Goal: Task Accomplishment & Management: Complete application form

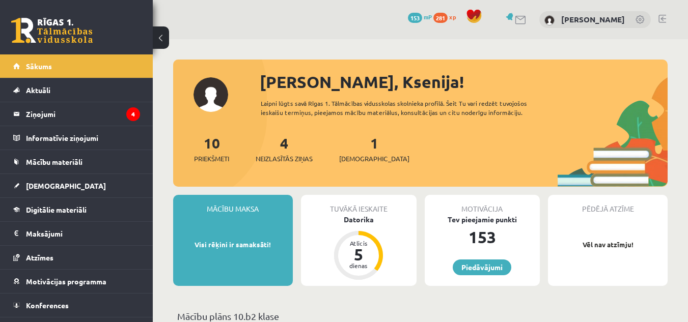
click at [671, 21] on div "0 Dāvanas 153 mP 281 xp Ksenija Misņika" at bounding box center [420, 19] width 535 height 39
click at [666, 21] on link at bounding box center [663, 19] width 8 height 8
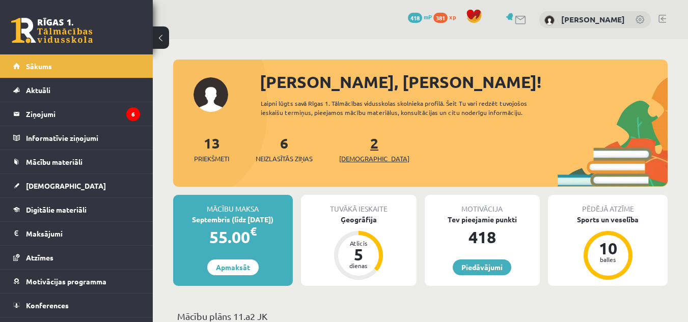
click at [357, 157] on span "[DEMOGRAPHIC_DATA]" at bounding box center [374, 159] width 70 height 10
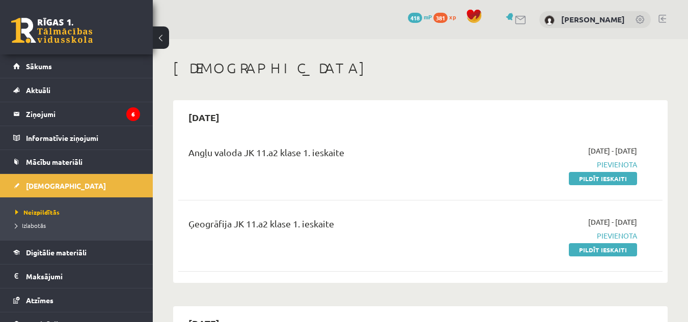
click at [587, 243] on div "2025-09-01 - 2025-09-15 Pievienota Pildīt ieskaiti" at bounding box center [567, 236] width 155 height 38
click at [589, 253] on link "Pildīt ieskaiti" at bounding box center [603, 249] width 68 height 13
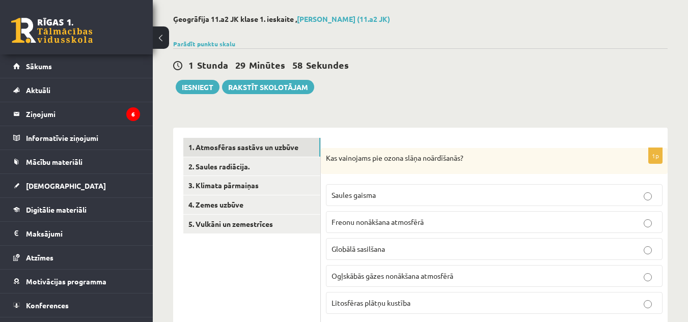
scroll to position [49, 0]
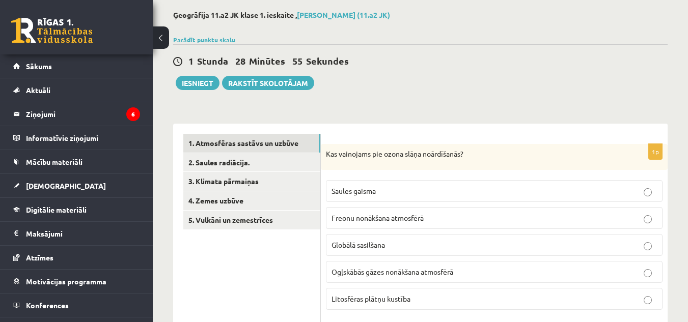
click at [372, 214] on p "Freonu nonākšana atmosfērā" at bounding box center [495, 218] width 326 height 11
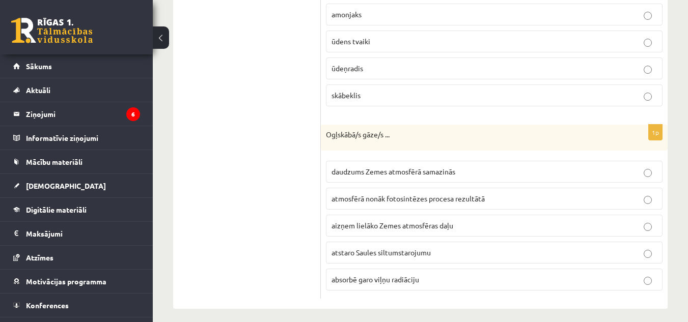
scroll to position [826, 0]
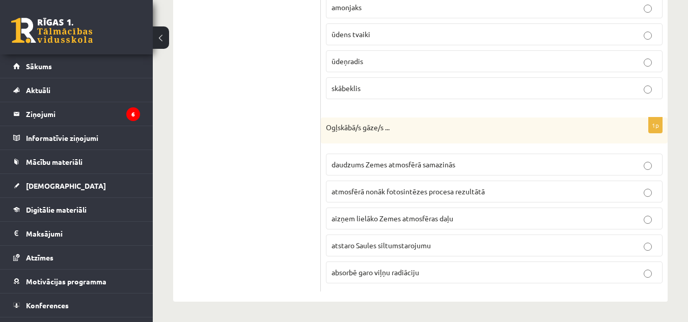
click at [377, 275] on span "absorbē garo viļņu radiāciju" at bounding box center [376, 272] width 88 height 9
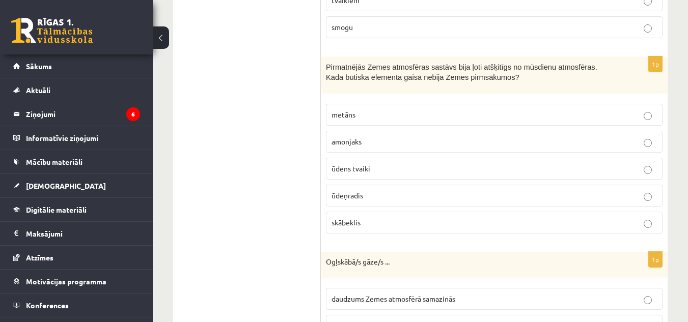
scroll to position [684, 0]
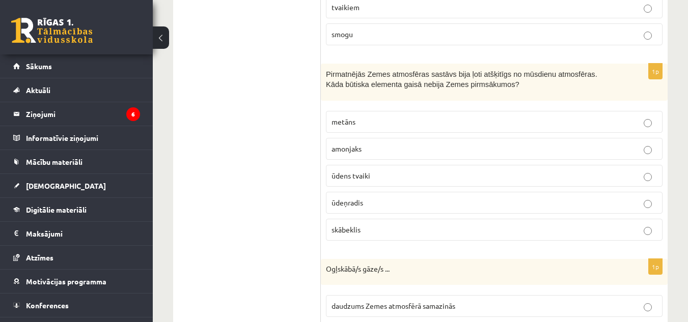
click at [351, 231] on span "skābeklis" at bounding box center [346, 229] width 29 height 9
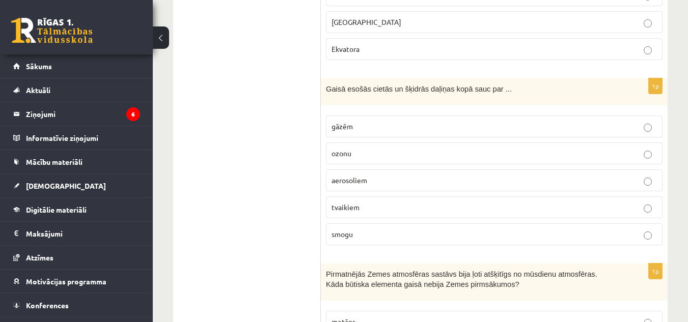
scroll to position [484, 0]
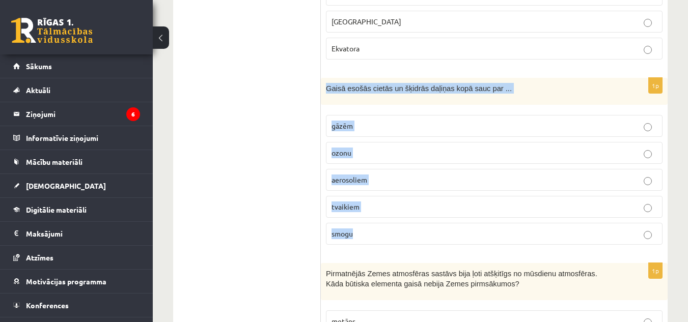
drag, startPoint x: 326, startPoint y: 86, endPoint x: 393, endPoint y: 234, distance: 162.8
click at [393, 234] on div "1p Gaisā esošās cietās un šķidrās daļiņas kopā sauc par ... gāzēm [GEOGRAPHIC_D…" at bounding box center [494, 165] width 347 height 175
copy div "Gaisā esošās cietās un šķidrās daļiņas kopā sauc par ... gāzēm ozonu aerosoliem…"
click at [409, 176] on p "aerosoliem" at bounding box center [495, 180] width 326 height 11
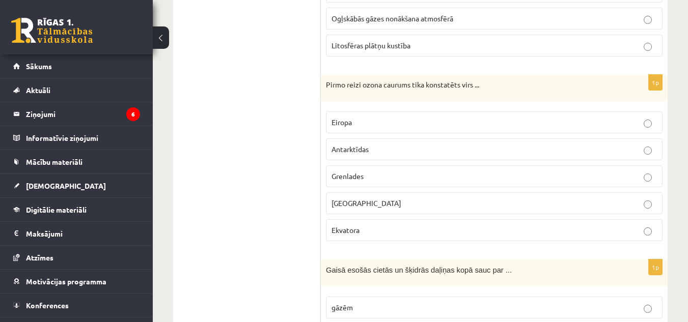
scroll to position [302, 0]
drag, startPoint x: 318, startPoint y: 89, endPoint x: 349, endPoint y: 220, distance: 134.6
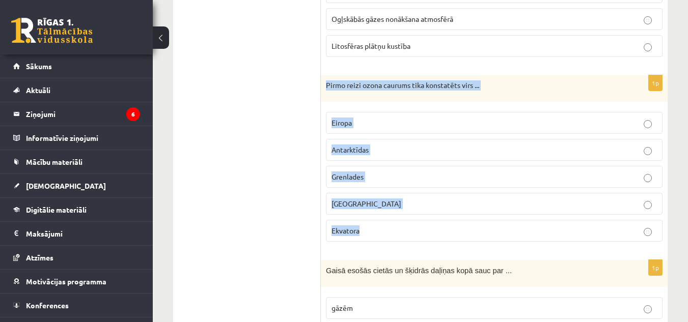
drag, startPoint x: 328, startPoint y: 86, endPoint x: 395, endPoint y: 229, distance: 158.8
click at [395, 229] on div "1p Pirmo reizi ozona caurums tika konstatēts virs ... [GEOGRAPHIC_DATA] Antarkt…" at bounding box center [494, 162] width 347 height 175
copy div "Pirmo reizi ozona caurums tika konstatēts virs ... Eiropa Antarktīdas Grenlades…"
click at [451, 150] on p "Antarktīdas" at bounding box center [495, 150] width 326 height 11
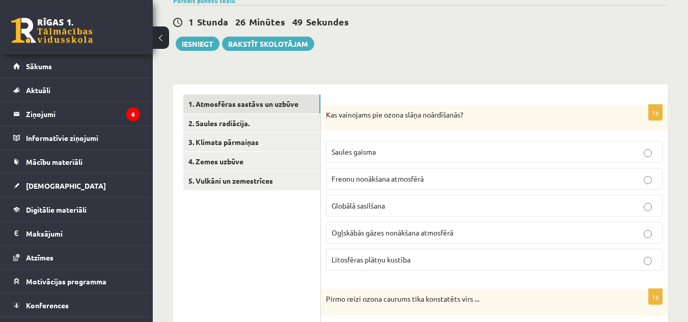
scroll to position [0, 0]
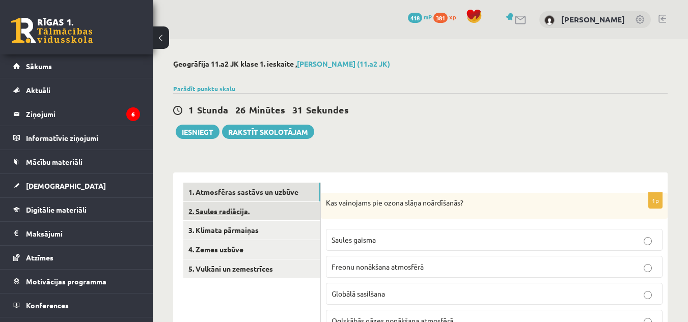
click at [260, 211] on link "2. Saules radiācija." at bounding box center [251, 211] width 137 height 19
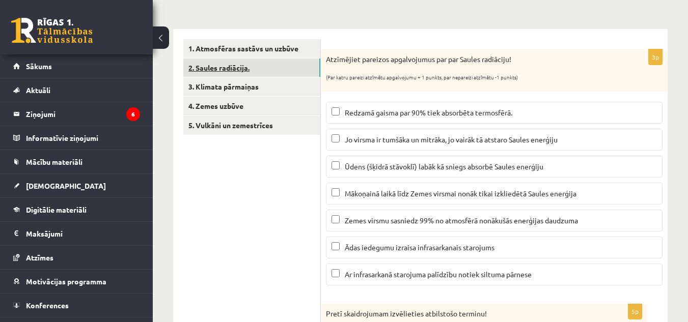
scroll to position [143, 0]
click at [382, 275] on span "Ar infrasarkanā starojuma palīdzību notiek siltuma pārnese" at bounding box center [438, 274] width 187 height 9
click at [393, 169] on span "Ūdens (šķidrā stāvoklī) labāk kā sniegs absorbē Saules enerģiju" at bounding box center [444, 167] width 199 height 9
click at [390, 193] on span "Mākoņainā laikā līdz Zemes virsmai nonāk tikai izkliedētā Saules enerģija" at bounding box center [461, 193] width 232 height 9
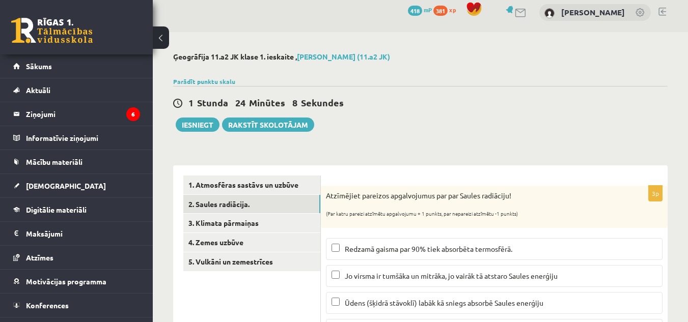
scroll to position [0, 0]
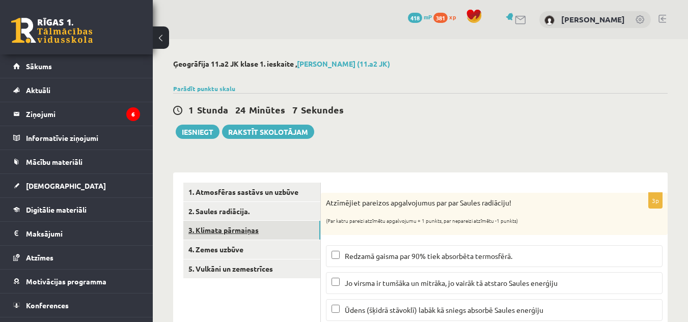
click at [258, 228] on link "3. Klimata pārmaiņas" at bounding box center [251, 230] width 137 height 19
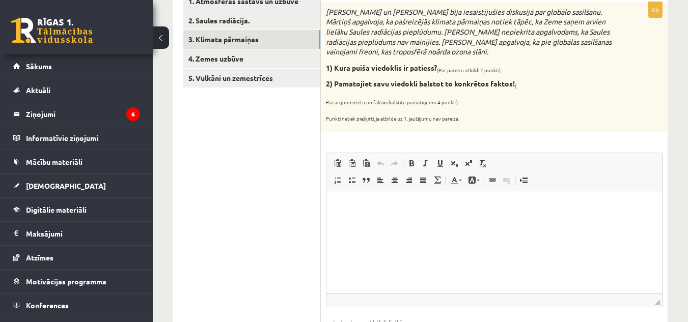
scroll to position [144, 0]
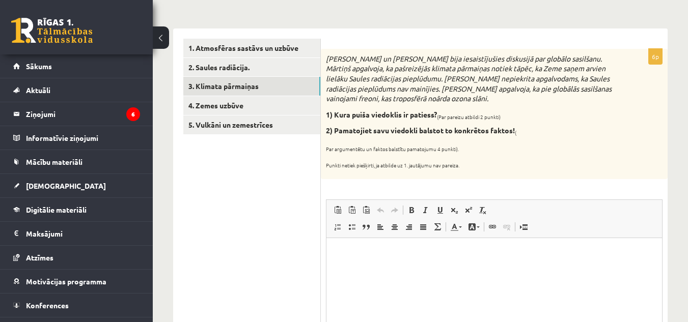
drag, startPoint x: 324, startPoint y: 59, endPoint x: 489, endPoint y: 173, distance: 200.9
click at [489, 173] on div "[PERSON_NAME] un [PERSON_NAME] bija iesaistījušies diskusijā par globālo sasilš…" at bounding box center [494, 114] width 347 height 130
copy div "[PERSON_NAME] un [PERSON_NAME] bija iesaistījušies diskusijā par globālo sasilš…"
click at [353, 249] on p "Визуальный текстовый редактор, wiswyg-editor-user-answer-47024934775620" at bounding box center [494, 254] width 315 height 11
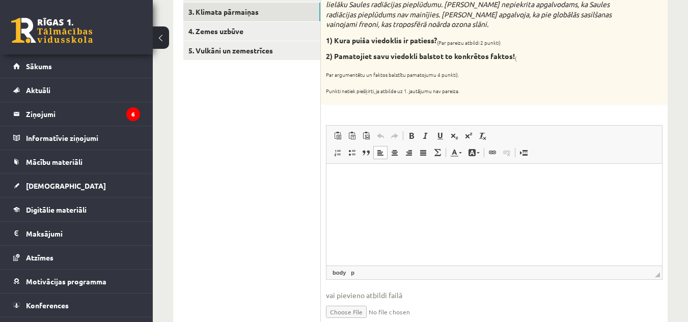
scroll to position [220, 0]
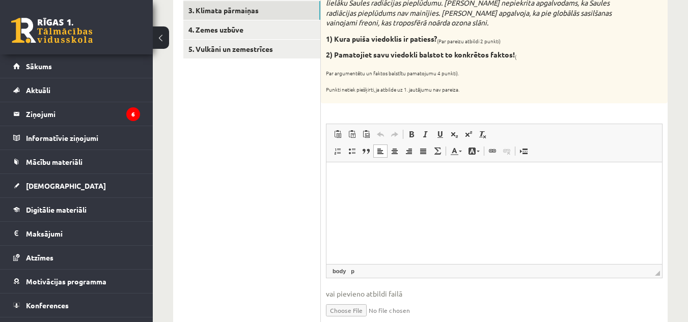
click at [353, 194] on html at bounding box center [495, 178] width 336 height 31
click at [249, 196] on ul "1. Atmosfēras sastāvs un uzbūve 2. Saules radiācija. 3. Klimata pārmaiņas 4. Ze…" at bounding box center [252, 263] width 138 height 601
click at [389, 194] on html at bounding box center [495, 178] width 336 height 31
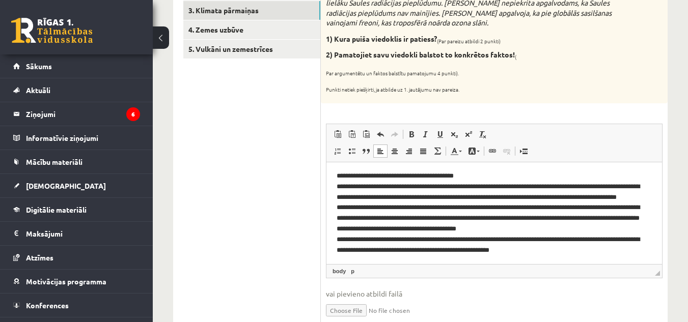
scroll to position [1, 0]
click at [347, 176] on p "**********" at bounding box center [491, 219] width 308 height 95
click at [343, 176] on p "**********" at bounding box center [491, 219] width 308 height 95
click at [345, 251] on p "**********" at bounding box center [491, 219] width 308 height 95
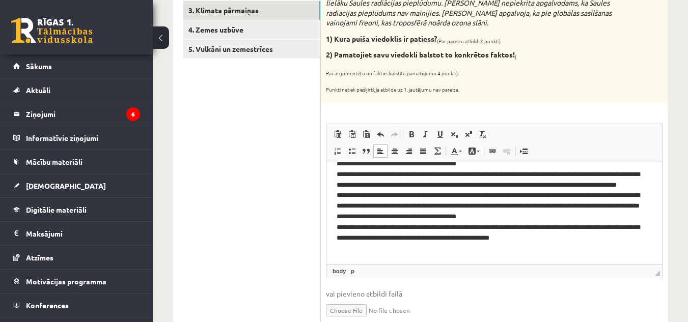
scroll to position [0, 0]
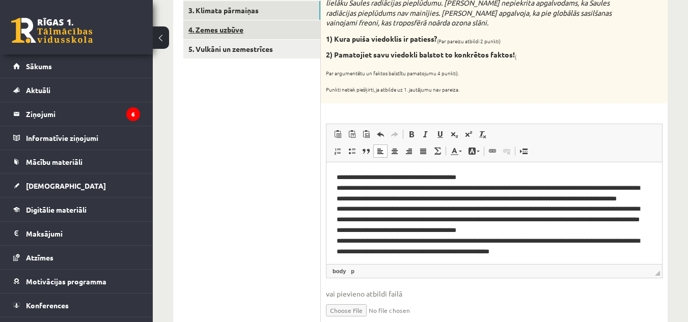
click at [253, 32] on link "4. Zemes uzbūve" at bounding box center [251, 29] width 137 height 19
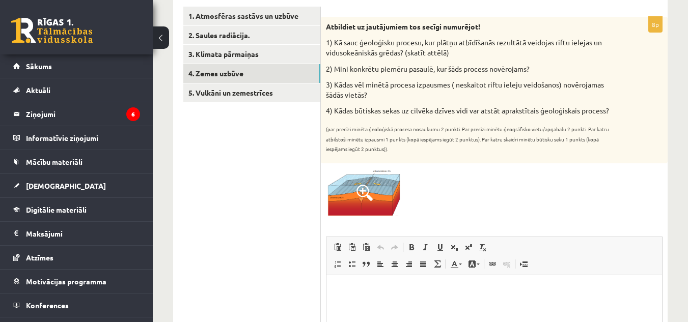
scroll to position [169, 0]
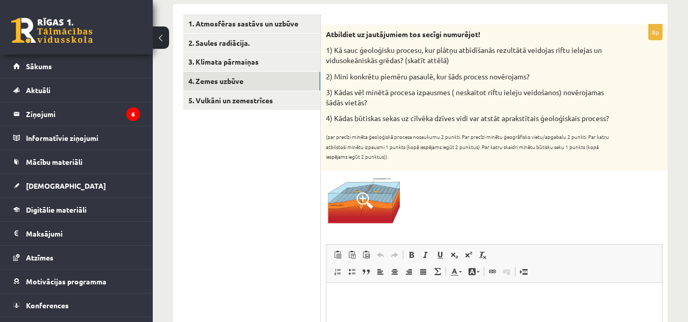
click at [363, 209] on span at bounding box center [365, 201] width 16 height 16
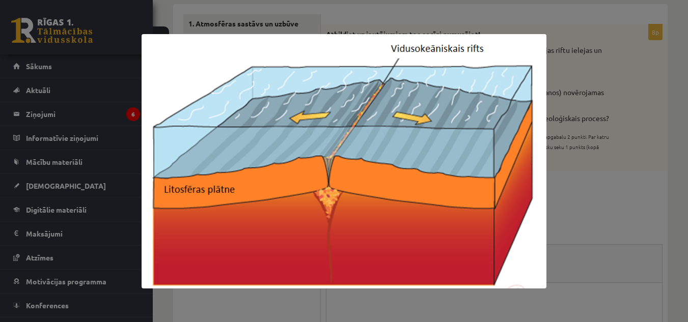
click at [648, 213] on div at bounding box center [344, 161] width 688 height 322
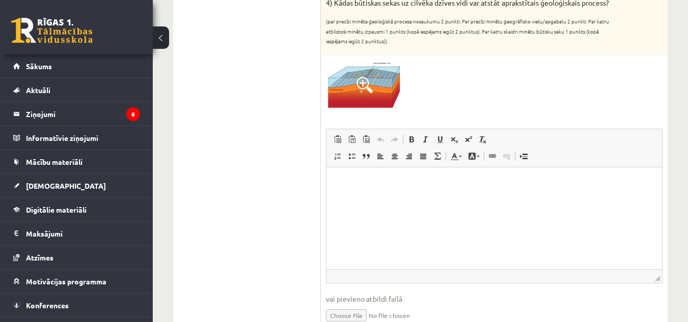
scroll to position [307, 0]
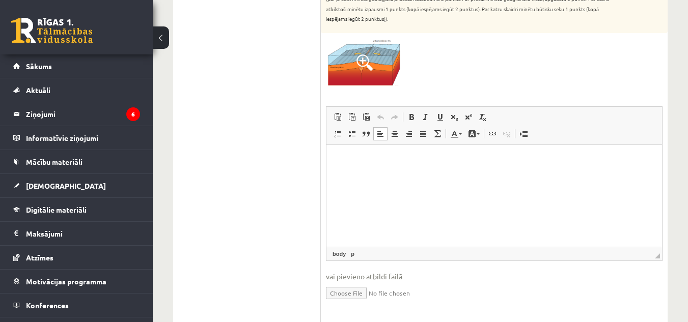
click at [363, 176] on html at bounding box center [495, 160] width 336 height 31
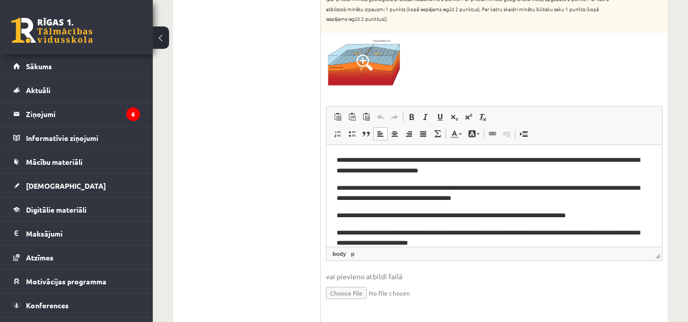
scroll to position [1, 0]
click at [342, 158] on p "**********" at bounding box center [491, 164] width 308 height 21
click at [341, 189] on p "**********" at bounding box center [491, 192] width 308 height 21
click at [342, 188] on p "**********" at bounding box center [491, 192] width 308 height 21
click at [344, 217] on p "**********" at bounding box center [491, 215] width 308 height 11
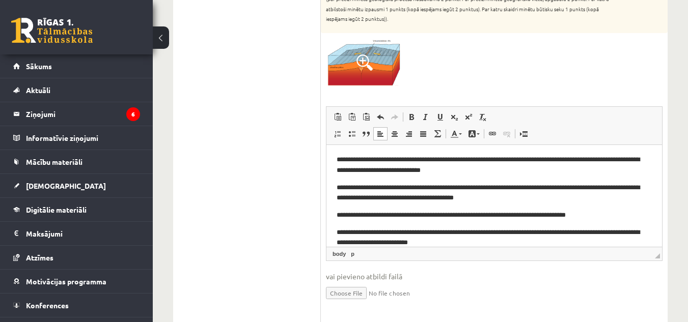
click at [342, 231] on p "**********" at bounding box center [491, 237] width 308 height 21
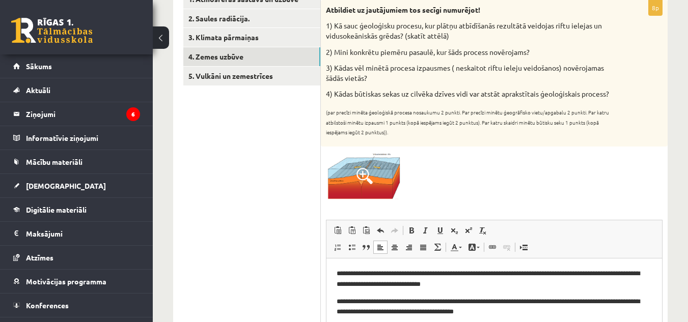
scroll to position [154, 0]
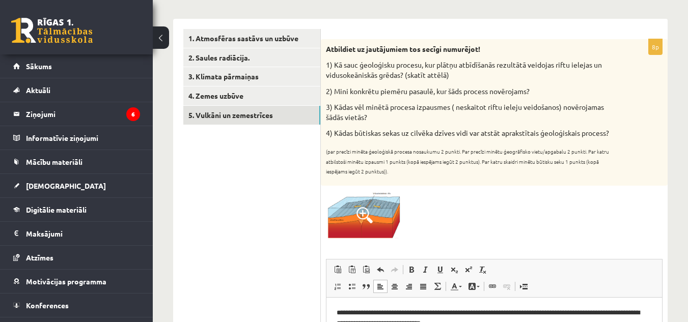
click at [245, 111] on link "5. Vulkāni un zemestrīces" at bounding box center [251, 115] width 137 height 19
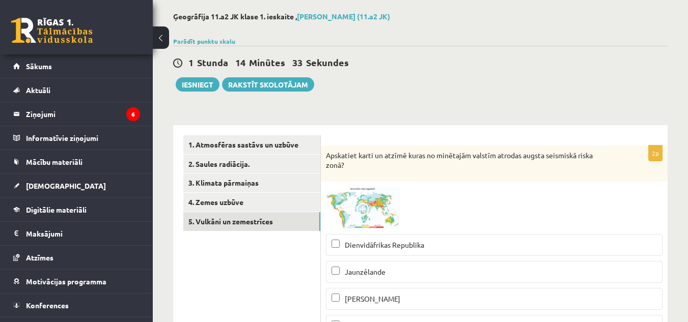
scroll to position [0, 0]
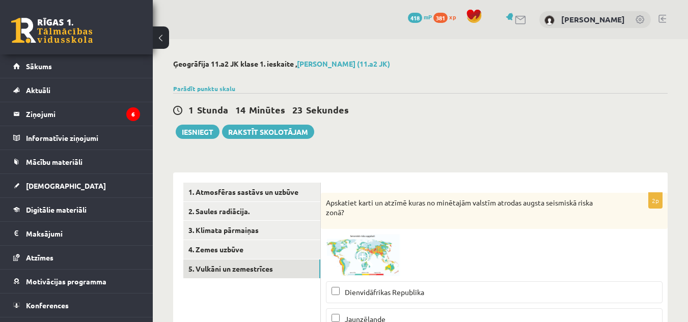
click at [355, 259] on img at bounding box center [364, 255] width 76 height 42
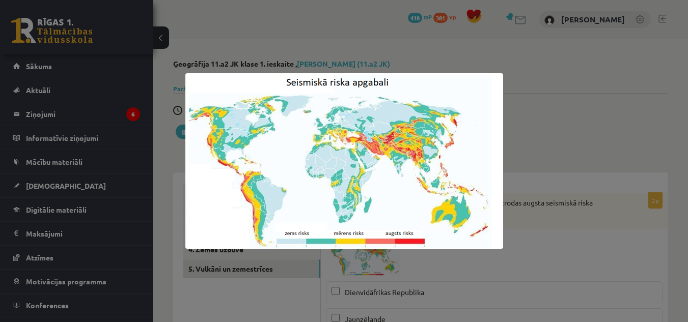
click at [569, 101] on div at bounding box center [344, 161] width 688 height 322
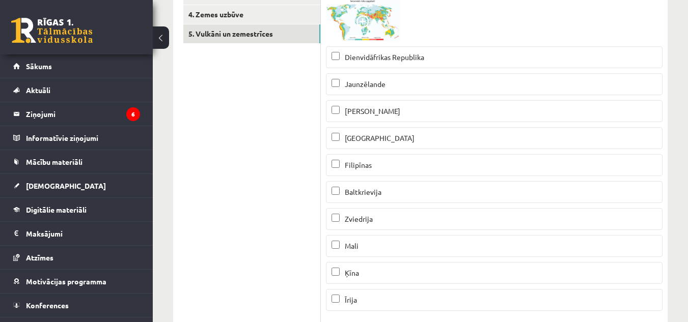
scroll to position [236, 0]
click at [468, 77] on label "Jaunzēlande" at bounding box center [494, 84] width 337 height 22
click at [368, 272] on p "Ķīna" at bounding box center [495, 272] width 326 height 11
click at [396, 157] on label "Filipīnas" at bounding box center [494, 165] width 337 height 22
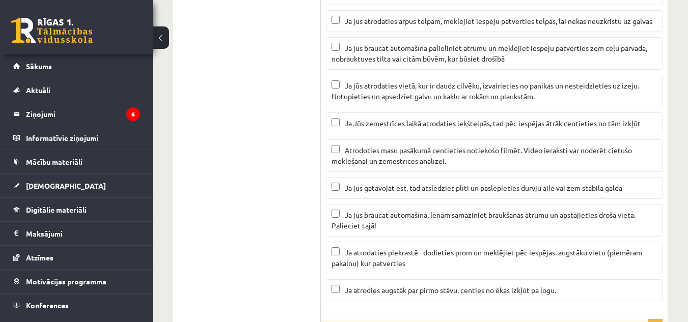
scroll to position [645, 0]
click at [446, 256] on span "Ja atrodaties piekrastē - dodieties prom un meklējiet pēc iespējas. augstāku vi…" at bounding box center [487, 258] width 311 height 20
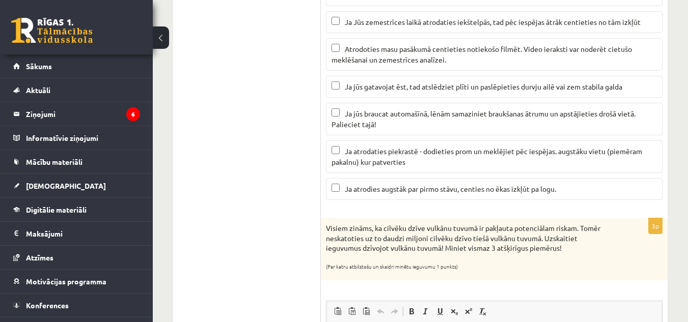
scroll to position [747, 0]
click at [407, 116] on span "Ja jūs braucat automašīnā, lēnām samaziniet braukšanas ātrumu un apstājieties d…" at bounding box center [484, 119] width 304 height 20
click at [431, 79] on label "Ja jūs gatavojat ēst, tad atslēdziet plīti un paslēpieties durvju ailē vai zem …" at bounding box center [494, 86] width 337 height 22
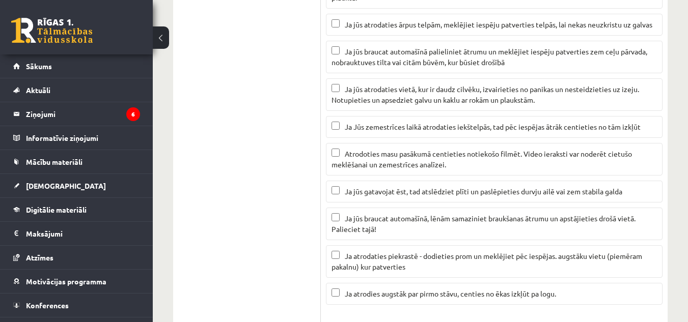
scroll to position [641, 0]
click at [387, 88] on span "Ja jūs atrodaties vietā, kur ir daudz cilvēku, izvairieties no panikas un neste…" at bounding box center [486, 95] width 308 height 20
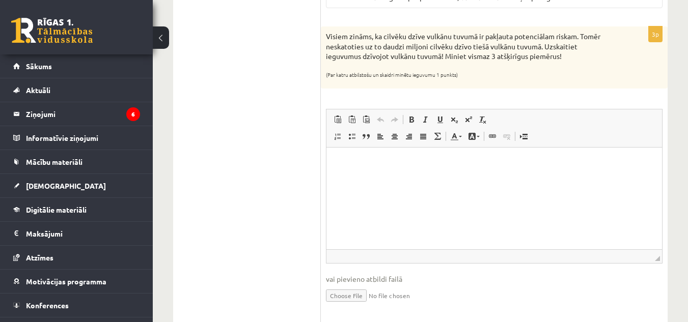
scroll to position [939, 0]
click at [375, 177] on html at bounding box center [495, 162] width 336 height 31
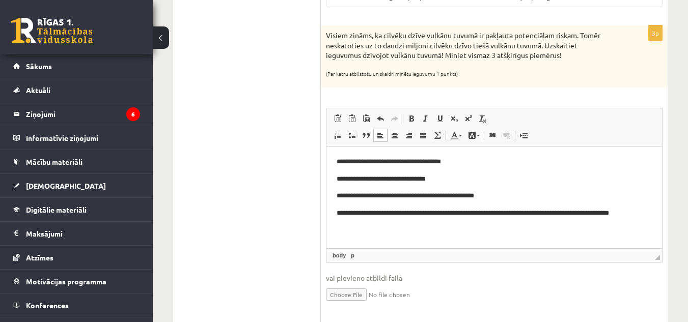
click at [332, 159] on html "**********" at bounding box center [495, 188] width 336 height 83
click at [360, 227] on html "**********" at bounding box center [495, 188] width 336 height 83
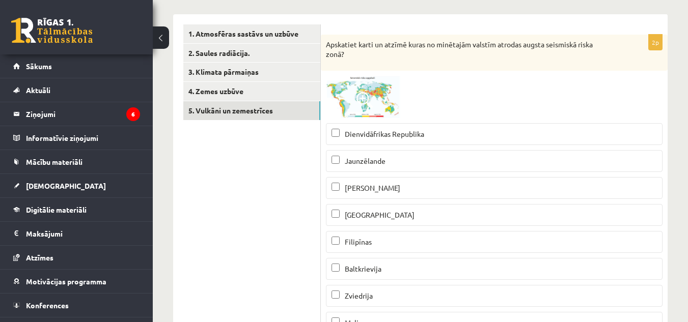
scroll to position [0, 0]
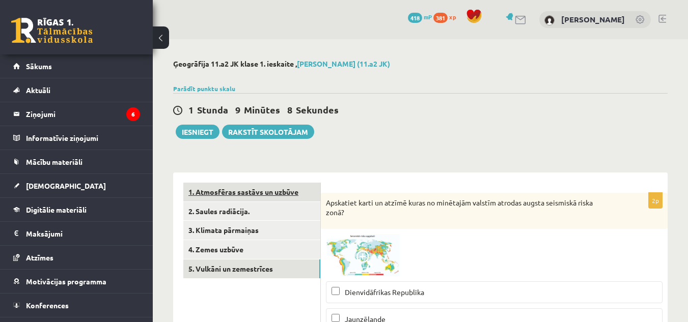
click at [272, 188] on link "1. Atmosfēras sastāvs un uzbūve" at bounding box center [251, 192] width 137 height 19
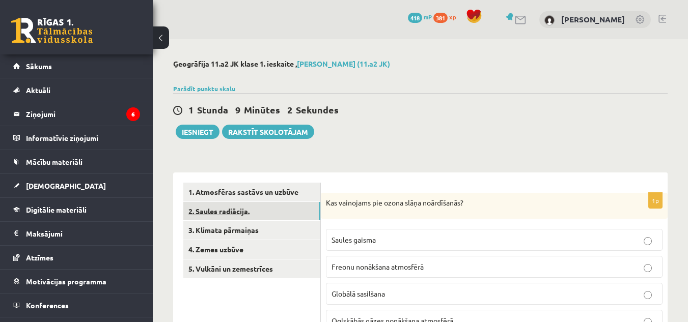
click at [294, 208] on link "2. Saules radiācija." at bounding box center [251, 211] width 137 height 19
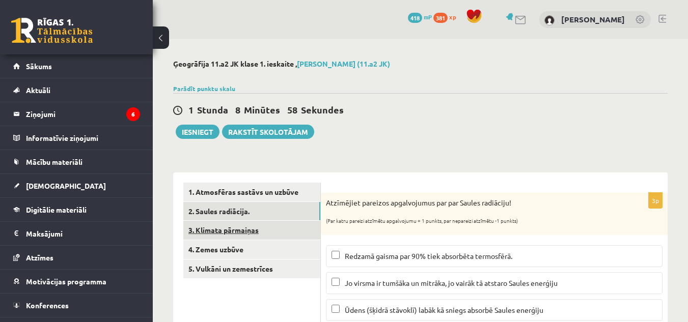
click at [271, 224] on link "3. Klimata pārmaiņas" at bounding box center [251, 230] width 137 height 19
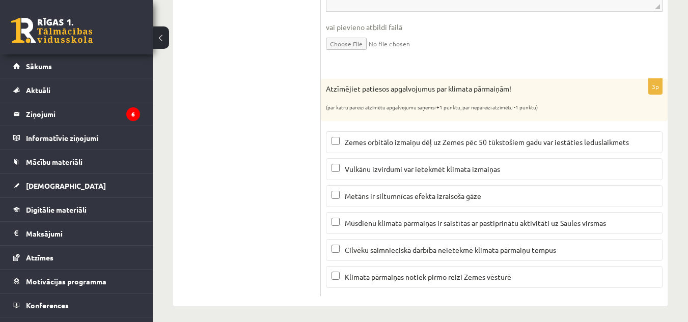
scroll to position [488, 0]
click at [488, 134] on label "Zemes orbitālo izmaiņu dēļ uz Zemes pēc 50 tūkstošiem gadu var iestāties ledusl…" at bounding box center [494, 141] width 337 height 22
click at [407, 193] on span "Metāns ir siltumnīcas efekta izraisoša gāze" at bounding box center [413, 195] width 137 height 9
click at [404, 166] on span "Vulkānu izvirdumi var ietekmēt klimata izmaiņas" at bounding box center [422, 168] width 155 height 9
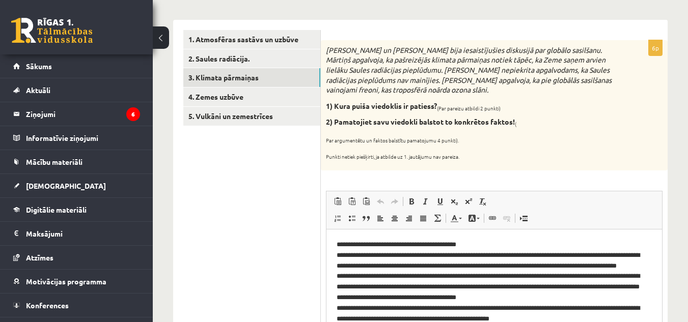
scroll to position [0, 0]
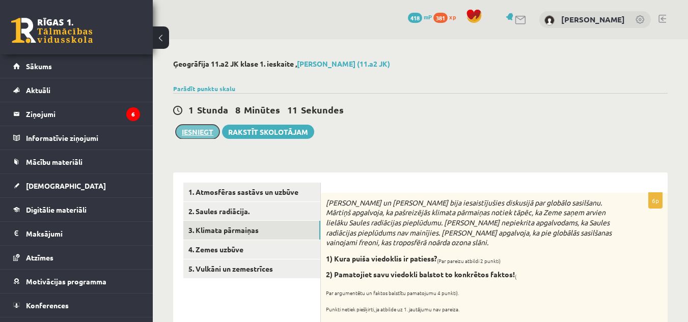
click at [210, 133] on button "Iesniegt" at bounding box center [198, 132] width 44 height 14
